Goal: Transaction & Acquisition: Purchase product/service

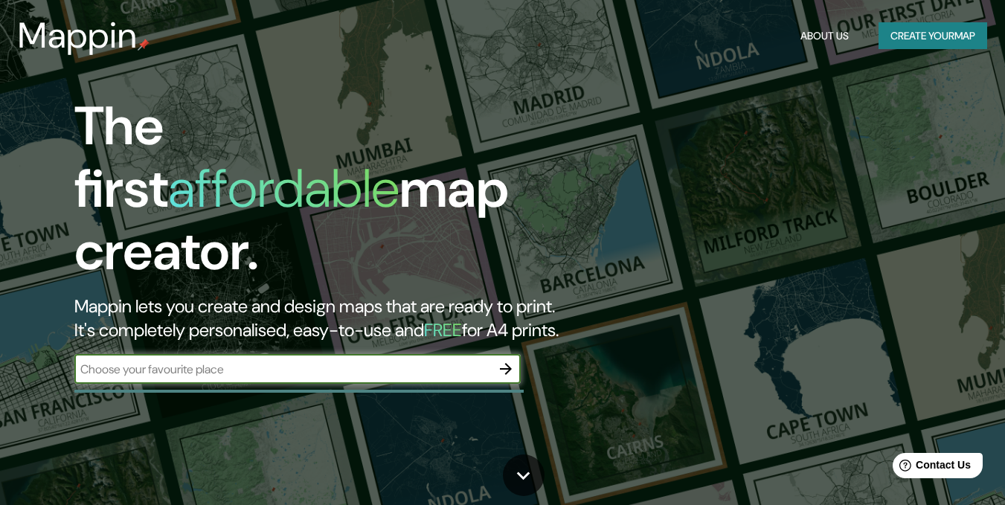
click at [221, 361] on input "text" at bounding box center [282, 369] width 417 height 17
type input "[GEOGRAPHIC_DATA]"
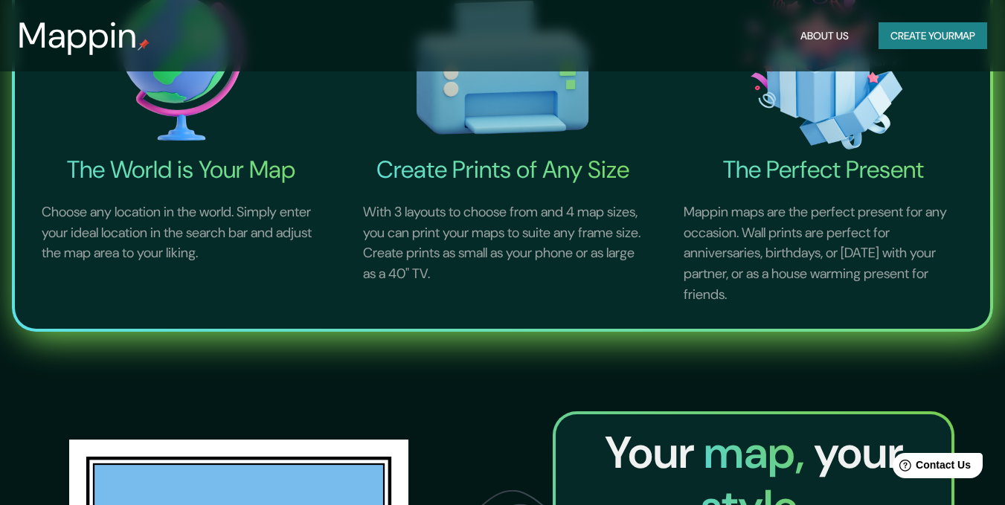
scroll to position [595, 0]
click at [961, 36] on button "Create your map" at bounding box center [933, 36] width 109 height 28
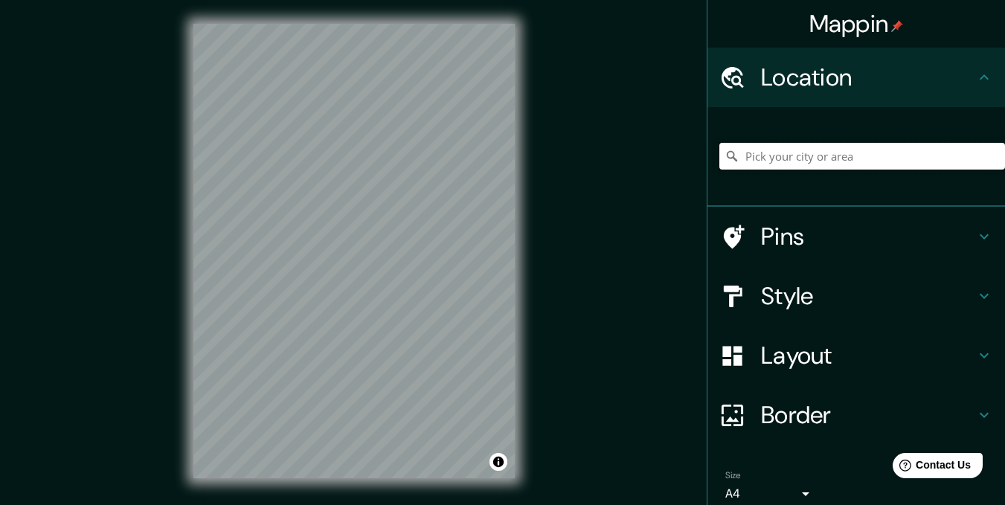
click at [871, 153] on input "Pick your city or area" at bounding box center [862, 156] width 286 height 27
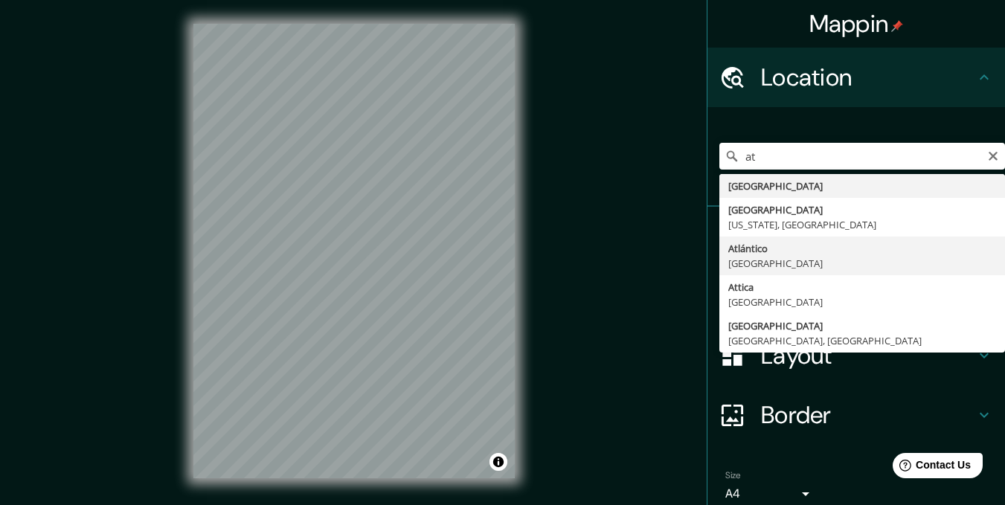
type input "[GEOGRAPHIC_DATA], [GEOGRAPHIC_DATA]"
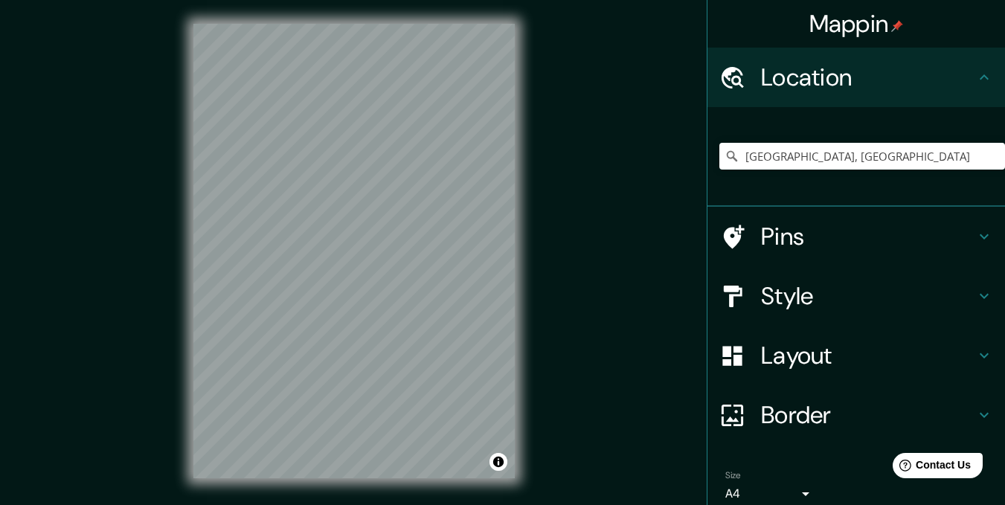
click at [836, 359] on h4 "Layout" at bounding box center [868, 356] width 214 height 30
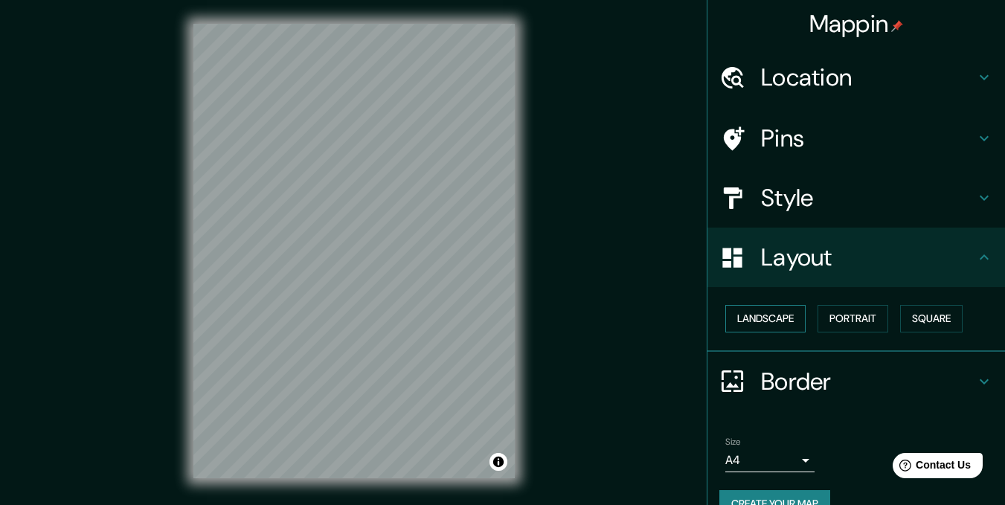
click at [779, 322] on button "Landscape" at bounding box center [765, 319] width 80 height 28
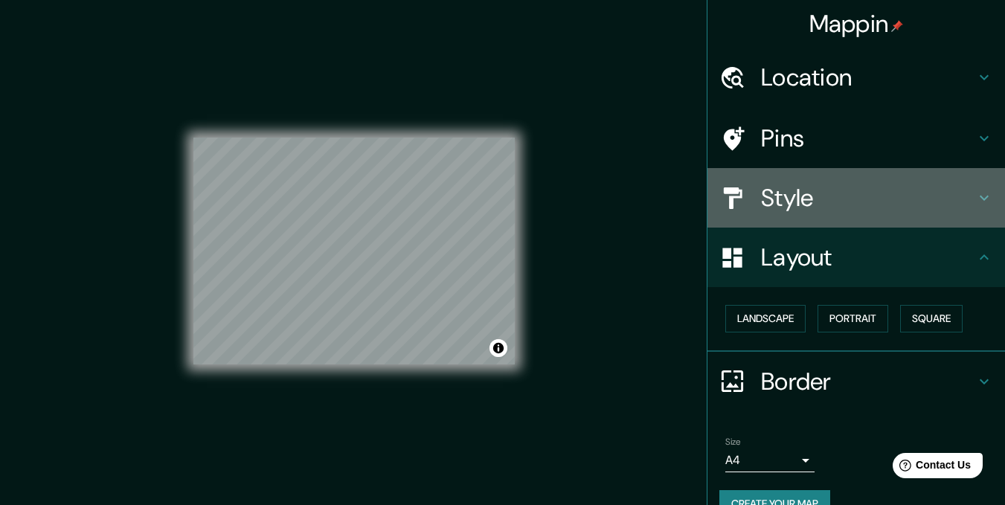
click at [873, 192] on h4 "Style" at bounding box center [868, 198] width 214 height 30
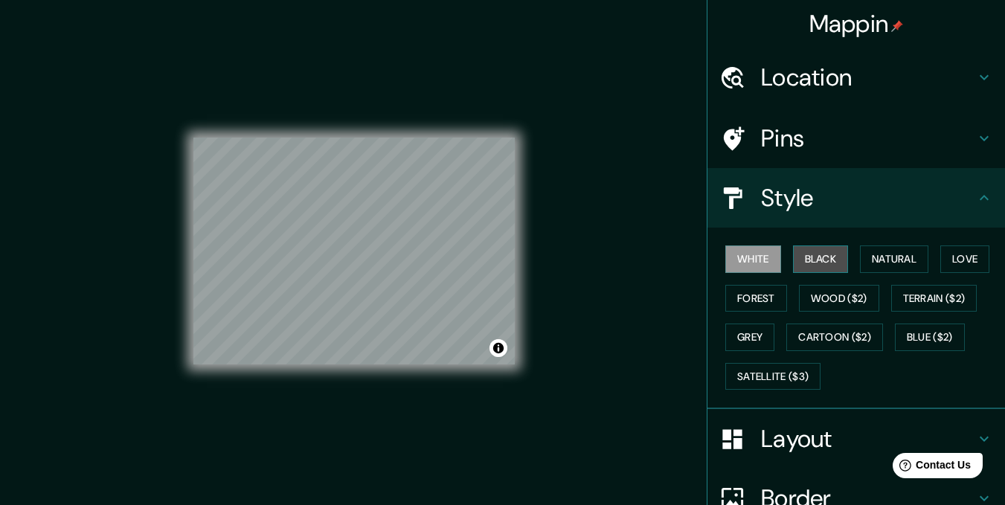
click at [815, 257] on button "Black" at bounding box center [821, 260] width 56 height 28
click at [901, 265] on button "Natural" at bounding box center [894, 260] width 68 height 28
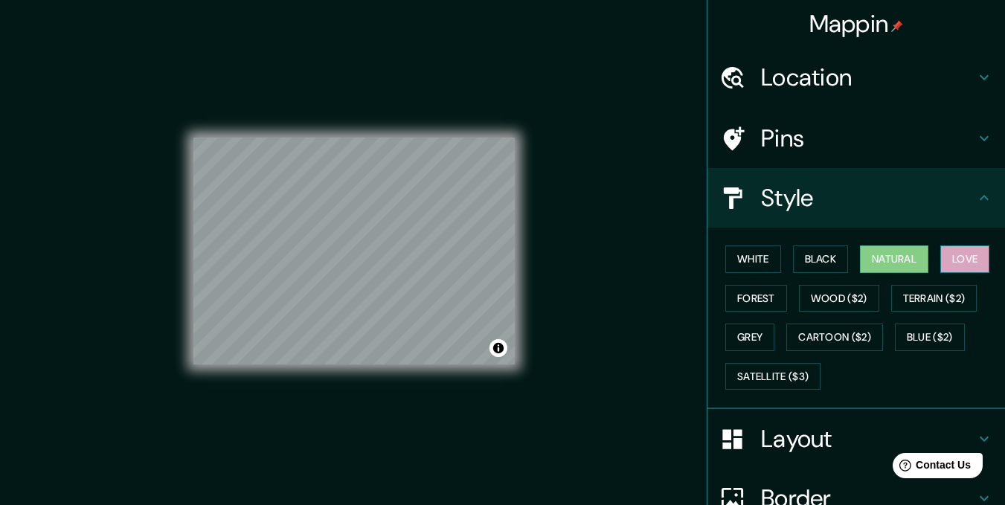
click at [952, 259] on button "Love" at bounding box center [964, 260] width 49 height 28
click at [742, 298] on button "Forest" at bounding box center [756, 299] width 62 height 28
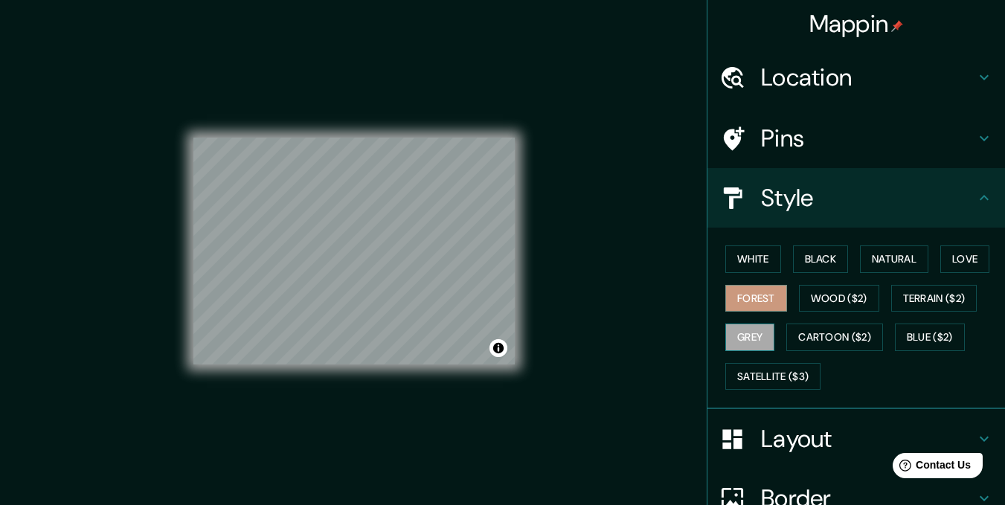
click at [754, 340] on button "Grey" at bounding box center [749, 338] width 49 height 28
click at [929, 342] on button "Blue ($2)" at bounding box center [930, 338] width 70 height 28
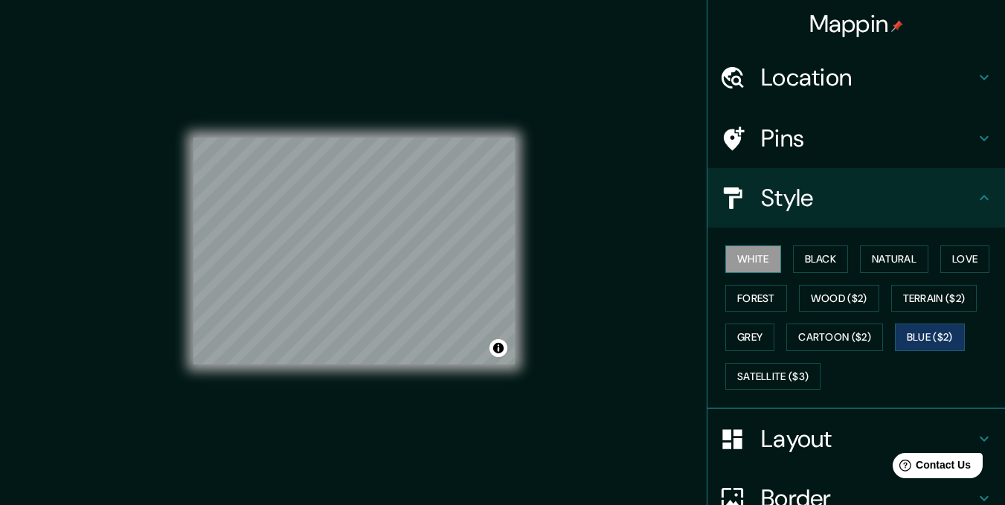
click at [738, 266] on button "White" at bounding box center [753, 260] width 56 height 28
click at [798, 262] on button "Black" at bounding box center [821, 260] width 56 height 28
click at [743, 254] on button "White" at bounding box center [753, 260] width 56 height 28
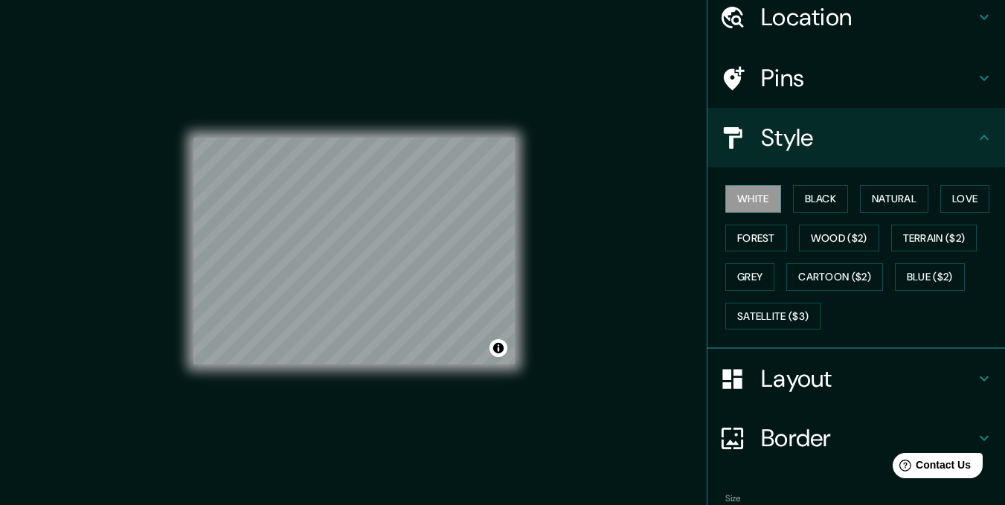
scroll to position [147, 0]
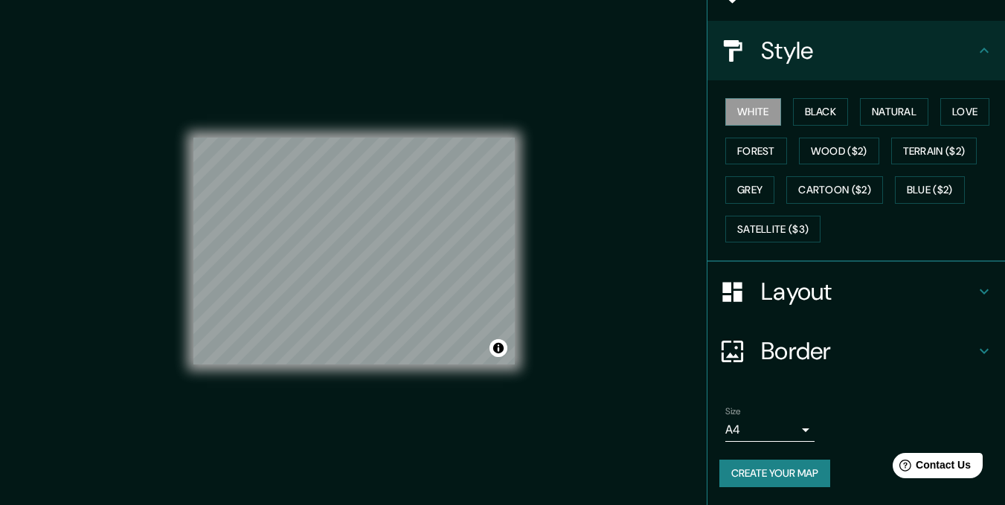
click at [793, 475] on button "Create your map" at bounding box center [774, 474] width 111 height 28
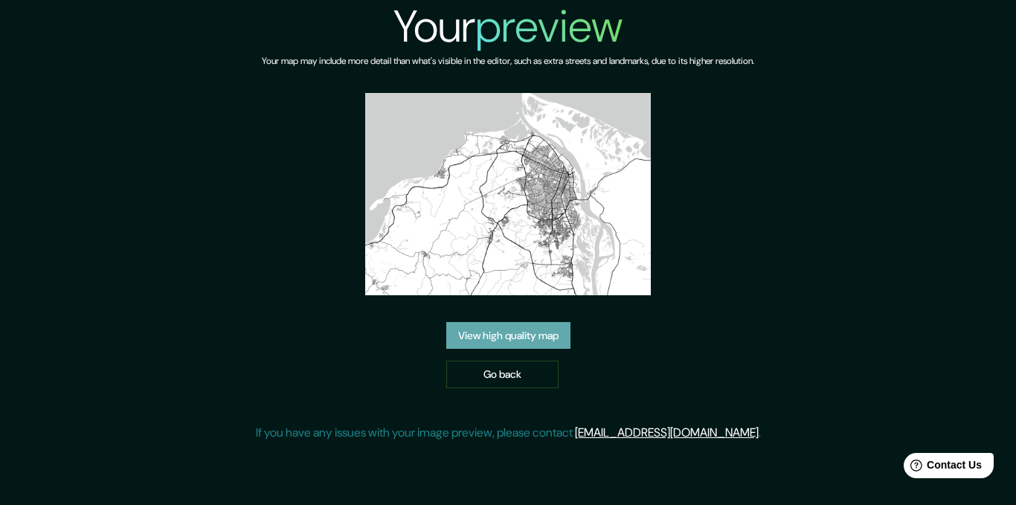
click at [531, 342] on link "View high quality map" at bounding box center [508, 336] width 124 height 28
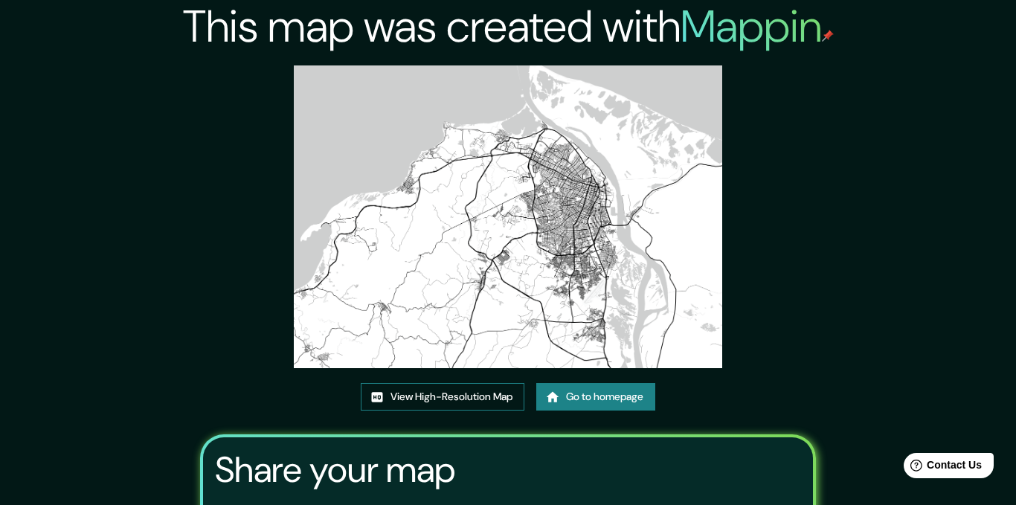
click at [465, 383] on link "View High-Resolution Map" at bounding box center [443, 397] width 164 height 28
